Goal: Task Accomplishment & Management: Complete application form

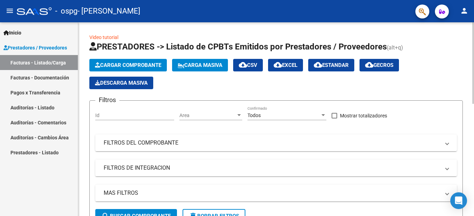
click at [131, 65] on span "Cargar Comprobante" at bounding box center [128, 65] width 66 height 6
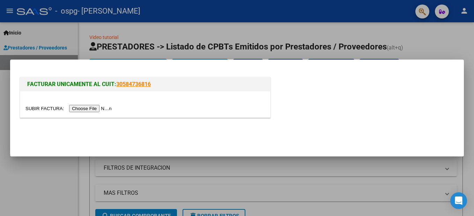
click at [85, 108] on input "file" at bounding box center [69, 108] width 88 height 7
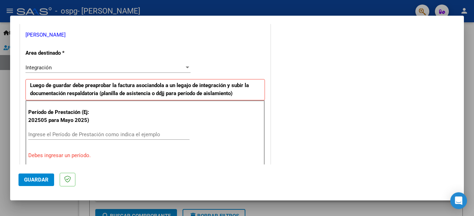
scroll to position [209, 0]
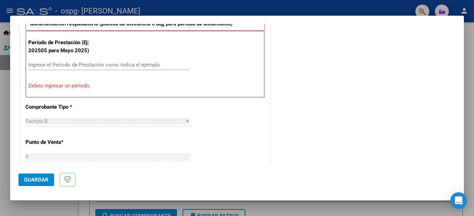
click at [68, 64] on input "Ingrese el Período de Prestación como indica el ejemplo" at bounding box center [108, 65] width 161 height 6
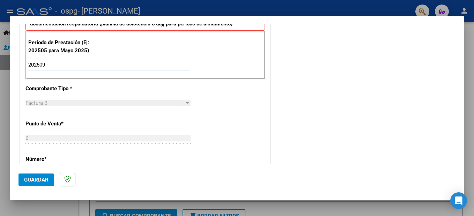
type input "202509"
click at [37, 181] on span "Guardar" at bounding box center [36, 180] width 24 height 6
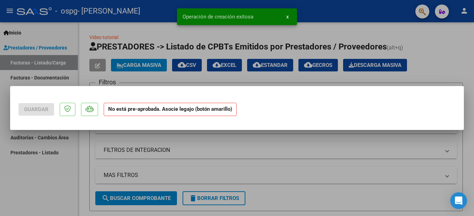
scroll to position [0, 0]
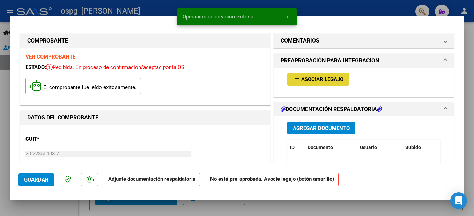
click at [320, 83] on button "add Asociar Legajo" at bounding box center [318, 79] width 62 height 13
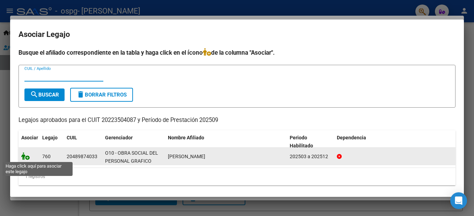
click at [27, 158] on icon at bounding box center [25, 156] width 8 height 8
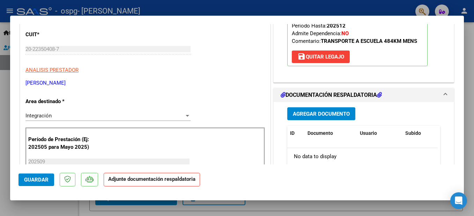
scroll to position [174, 0]
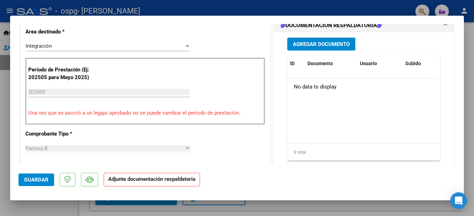
click at [323, 46] on span "Agregar Documento" at bounding box center [321, 44] width 57 height 6
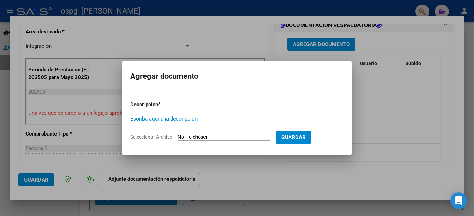
click at [171, 120] on input "Escriba aquí una descripcion" at bounding box center [203, 119] width 147 height 6
type input "asistencia Septiembre"
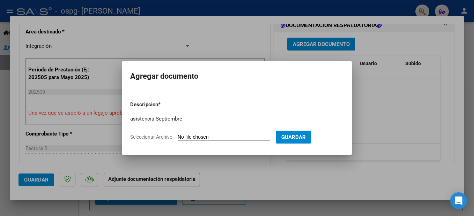
click at [259, 137] on input "Seleccionar Archivo" at bounding box center [223, 137] width 92 height 7
type input "C:\fakepath\asistencia [PERSON_NAME] Septiembre (1).pdf"
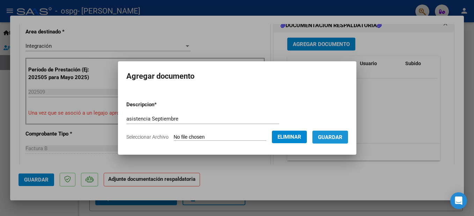
click at [342, 137] on span "Guardar" at bounding box center [330, 137] width 24 height 6
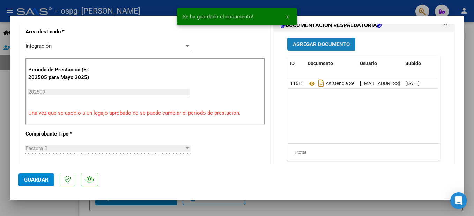
click at [324, 46] on span "Agregar Documento" at bounding box center [321, 44] width 57 height 6
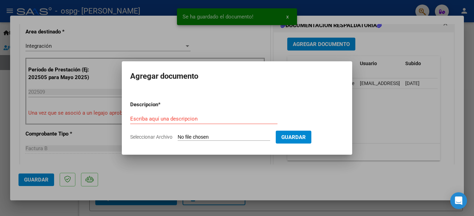
click at [182, 115] on div "Escriba aquí una descripcion" at bounding box center [203, 119] width 147 height 10
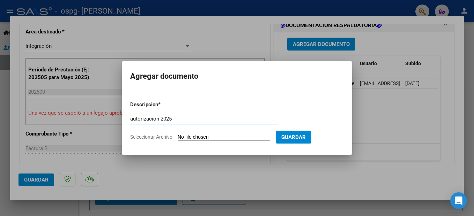
type input "autorización 2025"
click at [201, 139] on input "Seleccionar Archivo" at bounding box center [223, 137] width 92 height 7
type input "C:\fakepath\AUTORIZACION [PERSON_NAME] 2025.pdf"
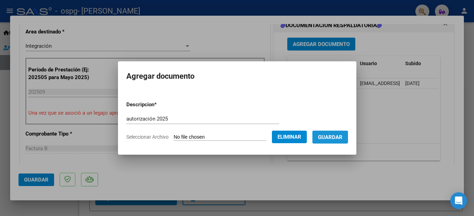
click at [340, 137] on span "Guardar" at bounding box center [330, 137] width 24 height 6
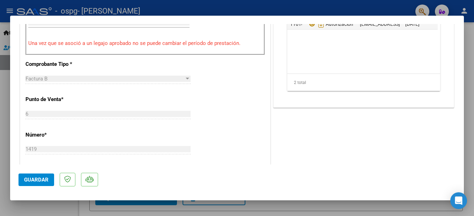
scroll to position [384, 0]
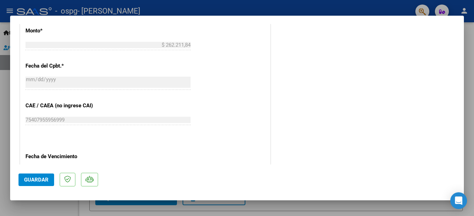
click at [36, 181] on span "Guardar" at bounding box center [36, 180] width 24 height 6
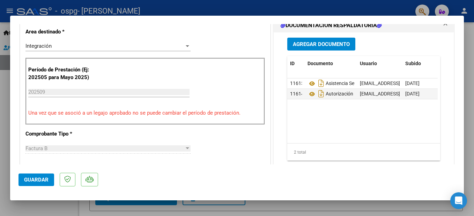
scroll to position [0, 0]
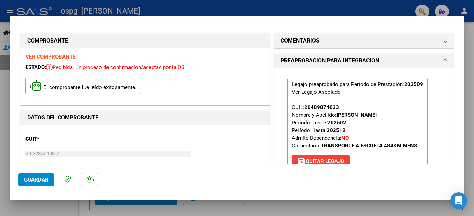
click at [219, 10] on div at bounding box center [237, 108] width 474 height 216
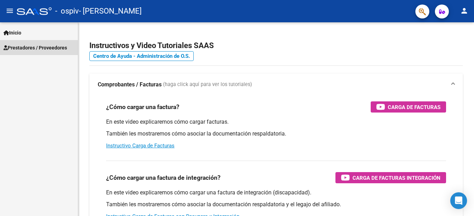
click at [24, 47] on span "Prestadores / Proveedores" at bounding box center [34, 48] width 63 height 8
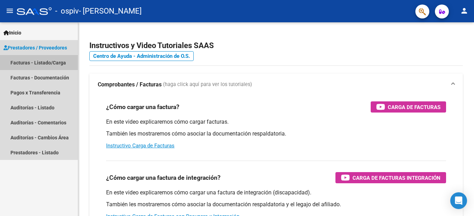
click at [31, 65] on link "Facturas - Listado/Carga" at bounding box center [39, 62] width 78 height 15
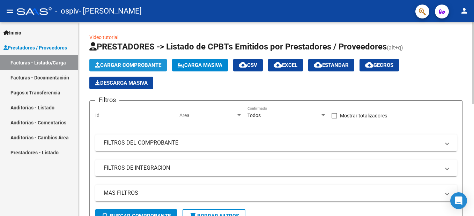
click at [124, 68] on span "Cargar Comprobante" at bounding box center [128, 65] width 66 height 6
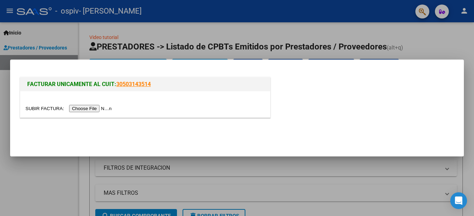
click at [88, 111] on input "file" at bounding box center [69, 108] width 88 height 7
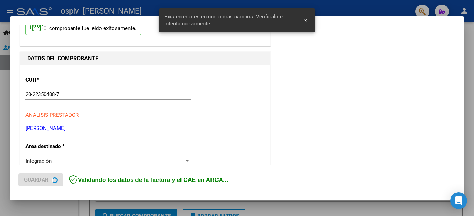
scroll to position [159, 0]
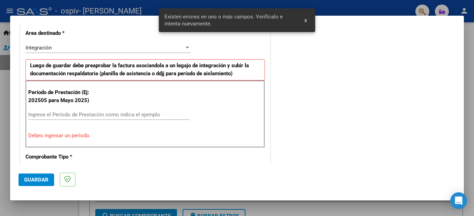
click at [71, 115] on input "Ingrese el Período de Prestación como indica el ejemplo" at bounding box center [108, 115] width 161 height 6
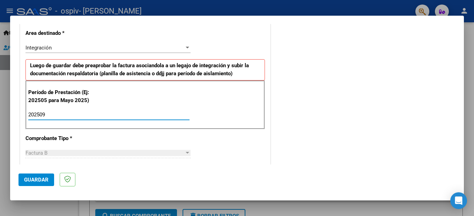
type input "202509"
click at [46, 182] on span "Guardar" at bounding box center [36, 180] width 24 height 6
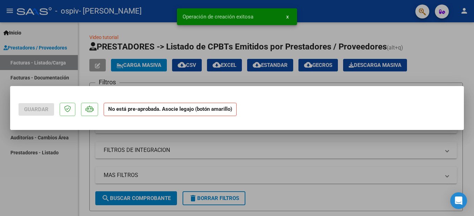
scroll to position [0, 0]
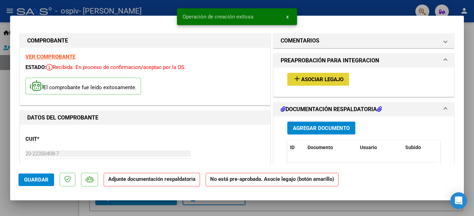
click at [331, 82] on span "Asociar Legajo" at bounding box center [322, 79] width 42 height 6
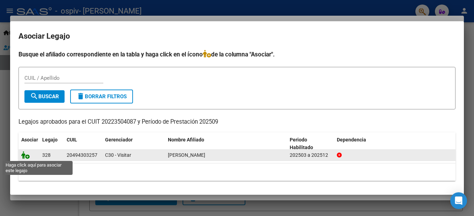
click at [29, 156] on icon at bounding box center [25, 155] width 8 height 8
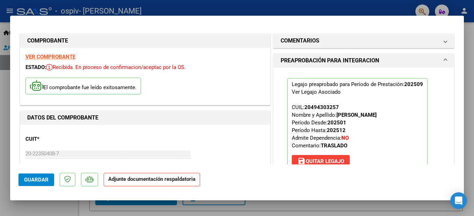
scroll to position [139, 0]
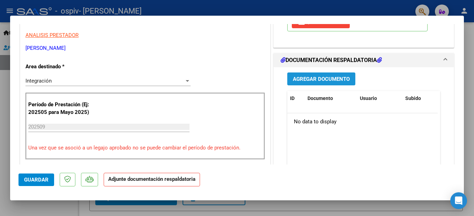
click at [312, 80] on span "Agregar Documento" at bounding box center [321, 79] width 57 height 6
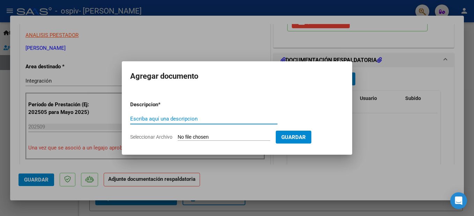
click at [159, 121] on input "Escriba aquí una descripcion" at bounding box center [203, 119] width 147 height 6
type input "asistencia Septiembre"
click at [183, 137] on input "Seleccionar Archivo" at bounding box center [223, 137] width 92 height 7
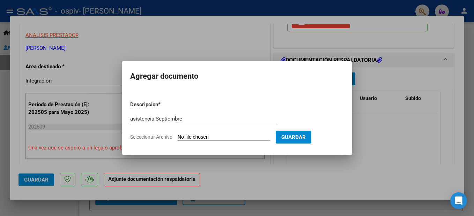
type input "C:\fakepath\20223504087_006_00006_00001421 FIGOLA.pdf"
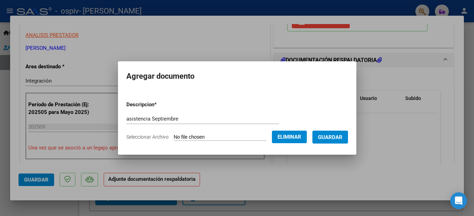
click at [340, 137] on span "Guardar" at bounding box center [330, 137] width 24 height 6
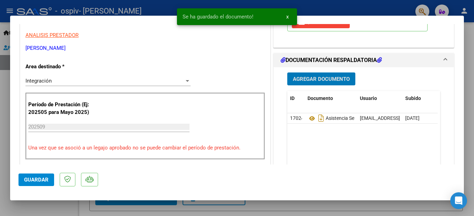
click at [303, 78] on span "Agregar Documento" at bounding box center [321, 79] width 57 height 6
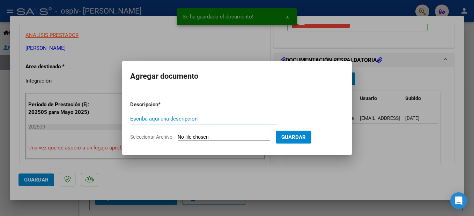
click at [193, 115] on div "Escriba aquí una descripcion" at bounding box center [203, 119] width 147 height 10
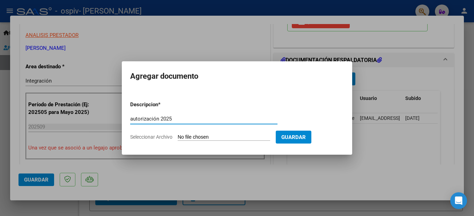
type input "autorización 2025"
click at [202, 138] on input "Seleccionar Archivo" at bounding box center [223, 137] width 92 height 7
type input "C:\fakepath\autorización FIGOLA AGUSTIN TRASLADO ESCUELA.pdf"
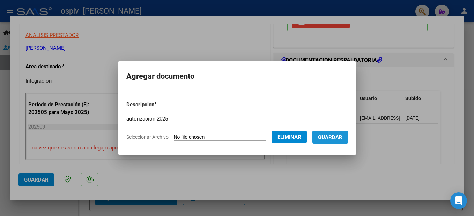
click at [339, 137] on span "Guardar" at bounding box center [330, 137] width 24 height 6
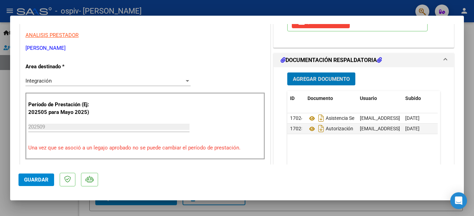
scroll to position [244, 0]
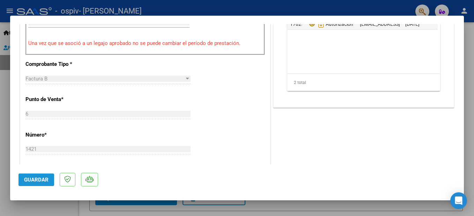
drag, startPoint x: 31, startPoint y: 183, endPoint x: 35, endPoint y: 181, distance: 4.4
click at [32, 182] on span "Guardar" at bounding box center [36, 180] width 24 height 6
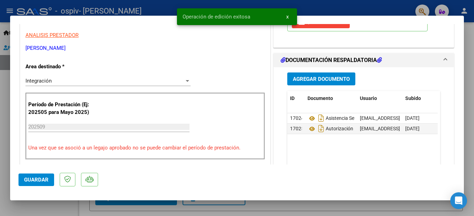
click at [351, 12] on div at bounding box center [237, 108] width 474 height 216
type input "$ 0,00"
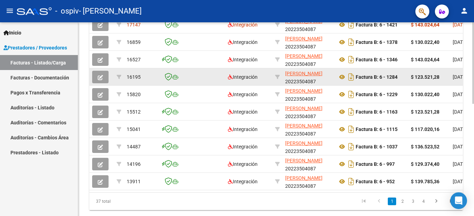
scroll to position [139, 0]
